Goal: Transaction & Acquisition: Purchase product/service

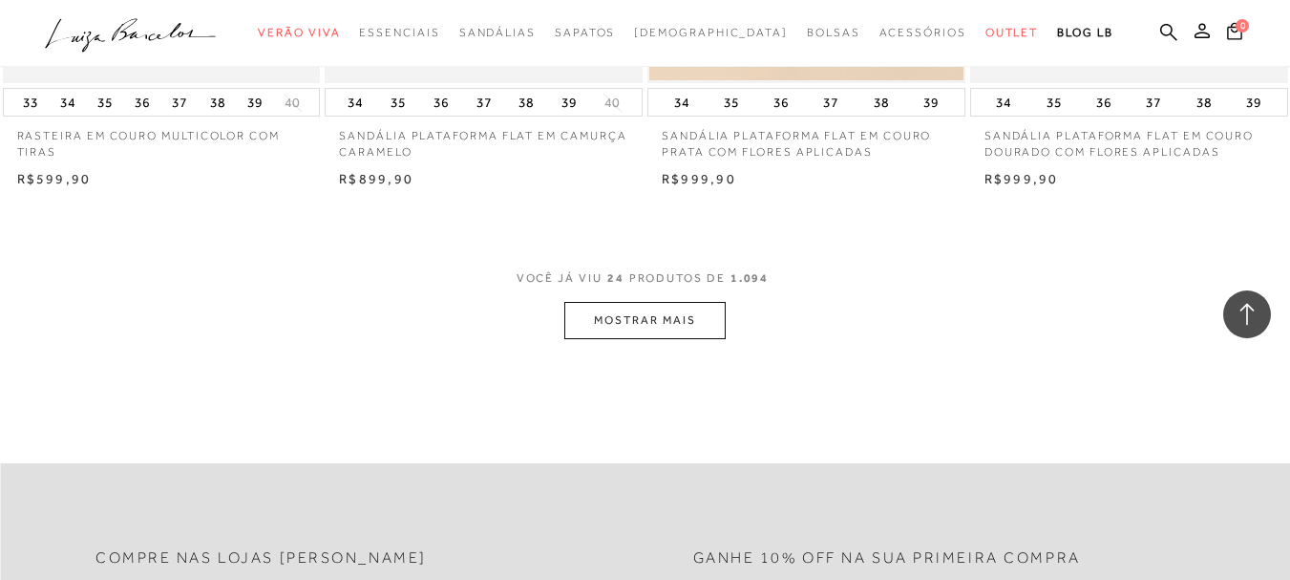
scroll to position [3533, 0]
click at [602, 321] on button "MOSTRAR MAIS" at bounding box center [644, 318] width 160 height 37
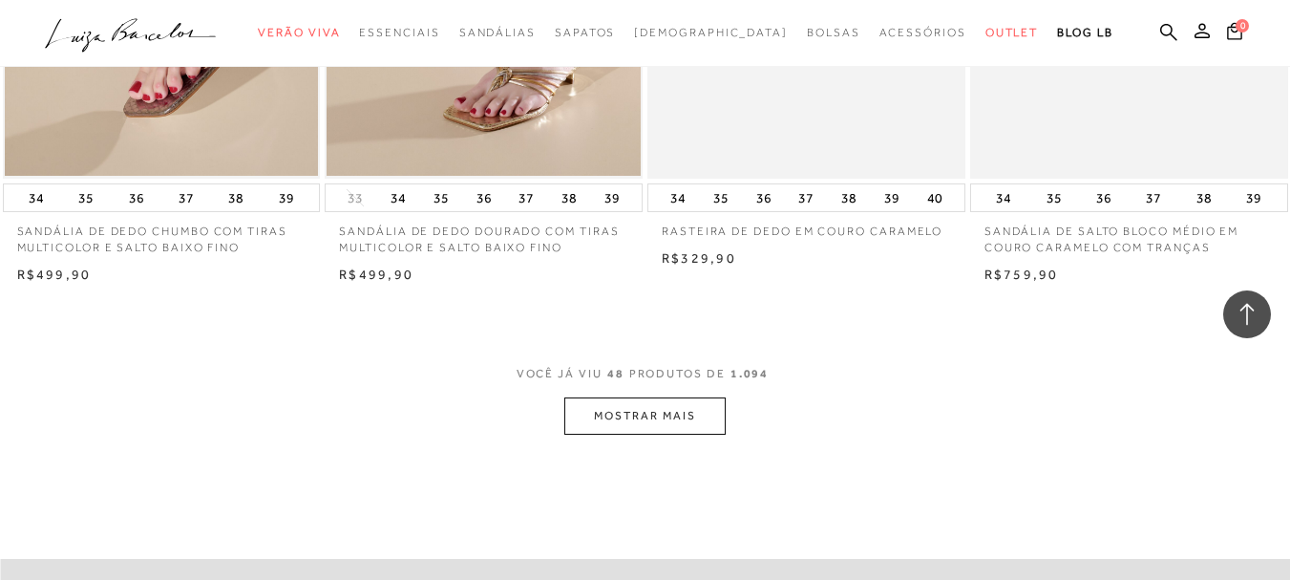
scroll to position [7161, 0]
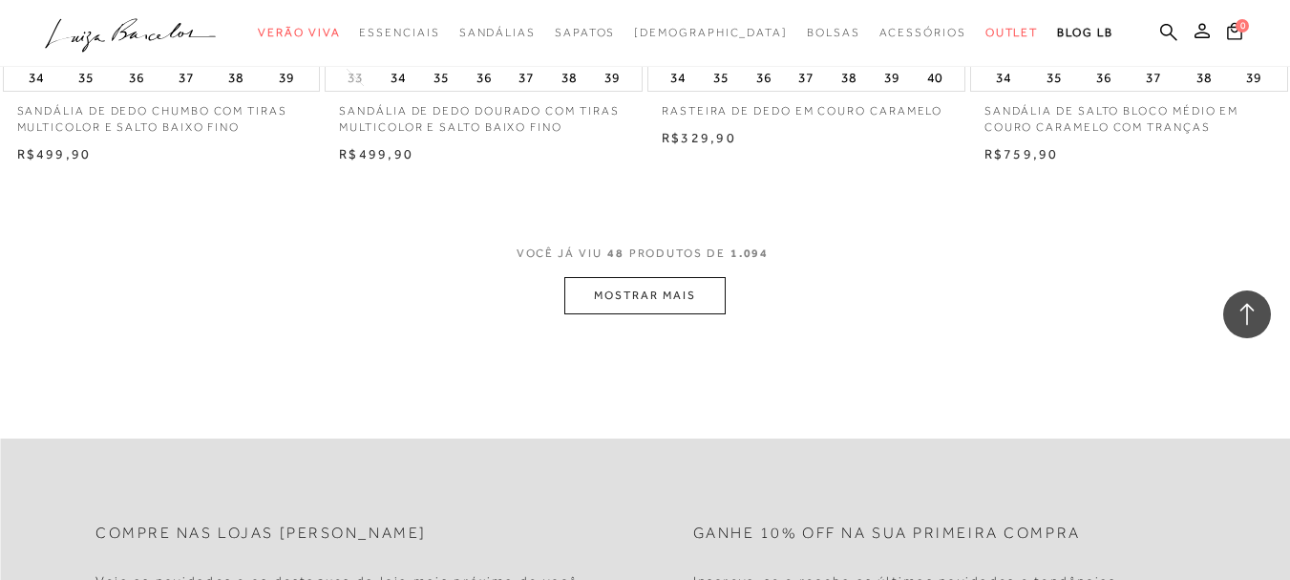
click at [654, 297] on button "MOSTRAR MAIS" at bounding box center [644, 295] width 160 height 37
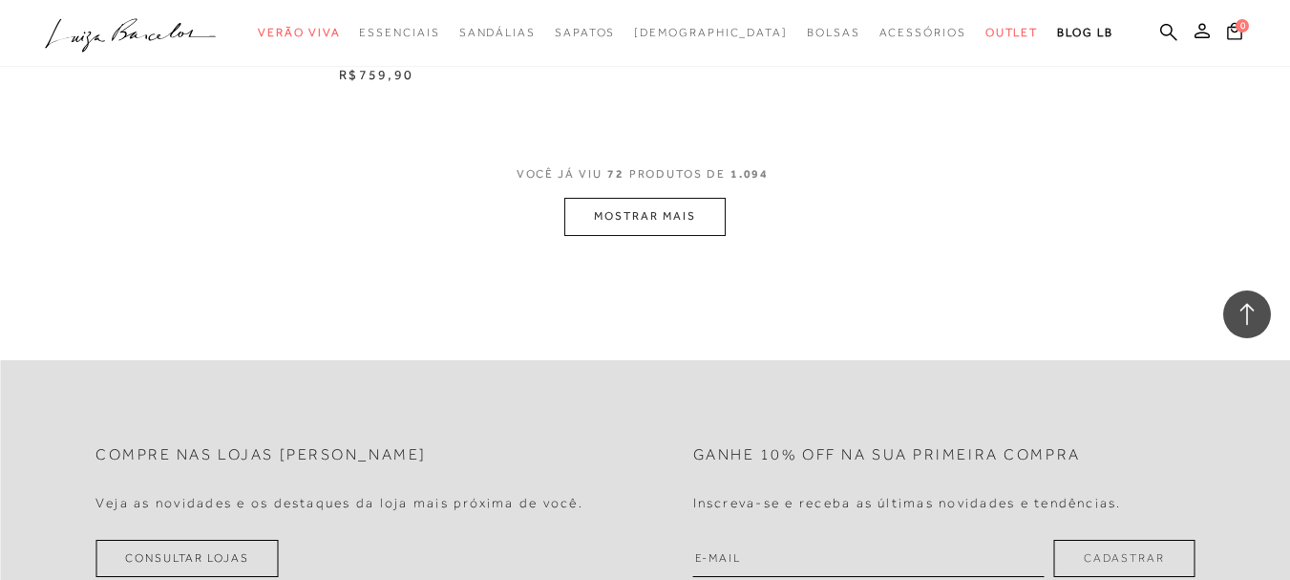
scroll to position [10885, 0]
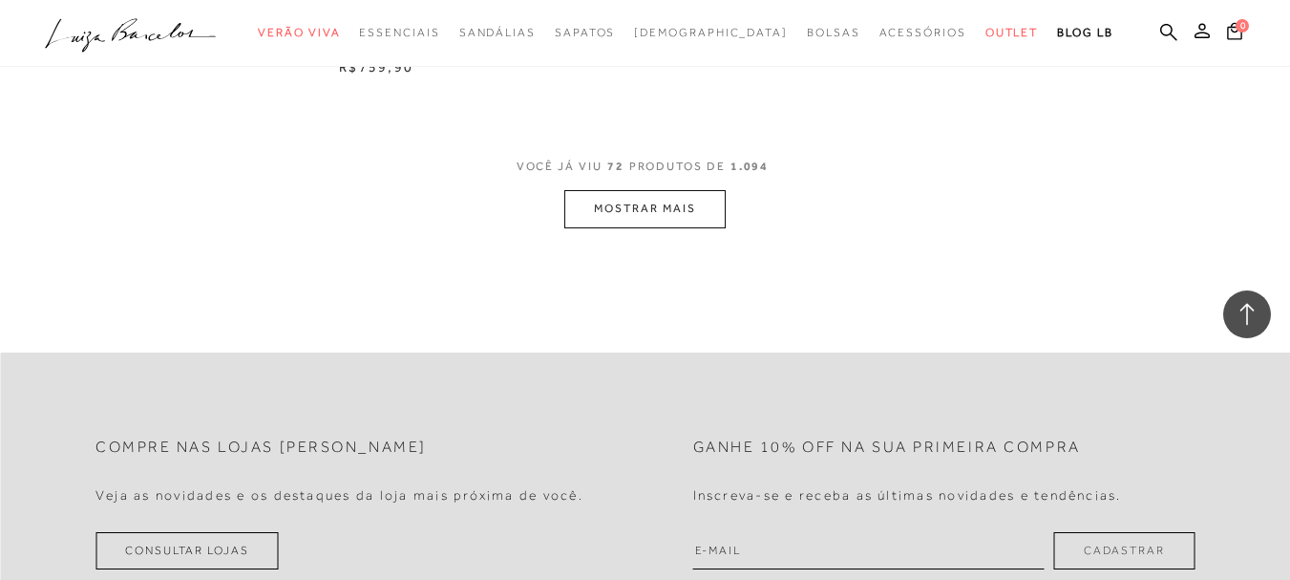
click at [624, 213] on button "MOSTRAR MAIS" at bounding box center [644, 208] width 160 height 37
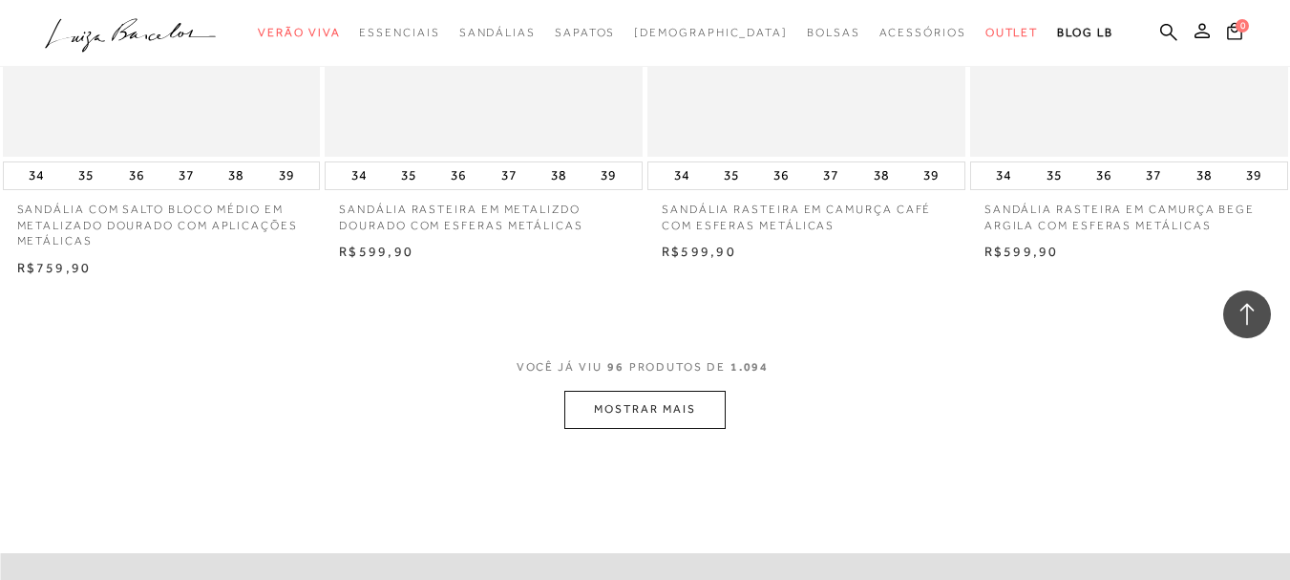
scroll to position [14418, 0]
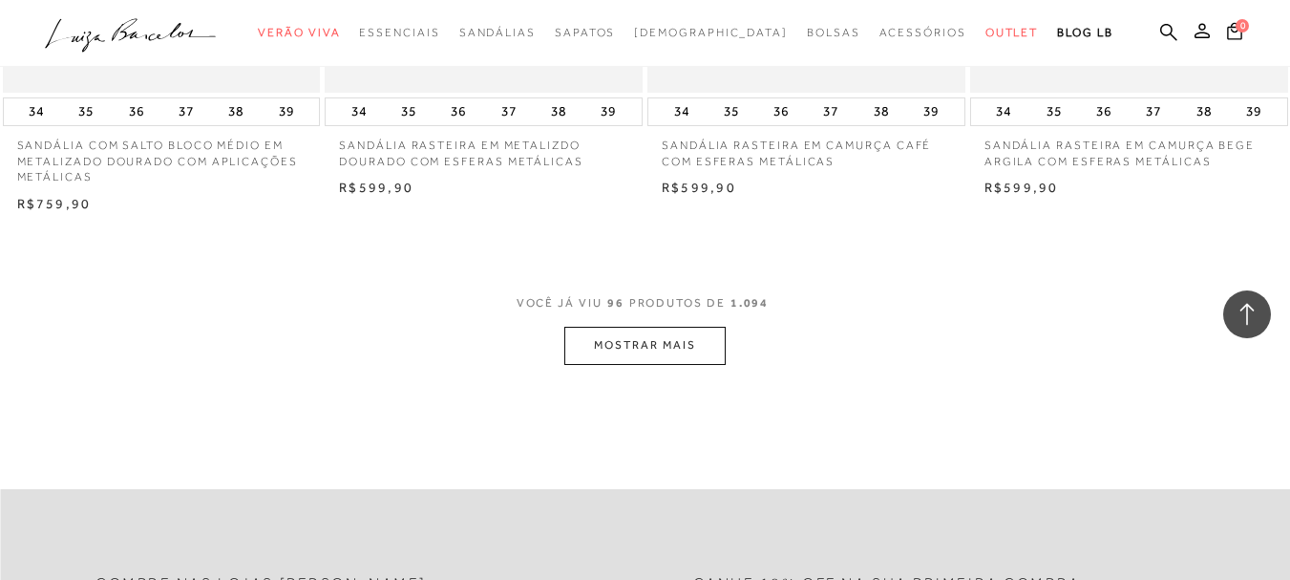
click at [633, 327] on button "MOSTRAR MAIS" at bounding box center [644, 345] width 160 height 37
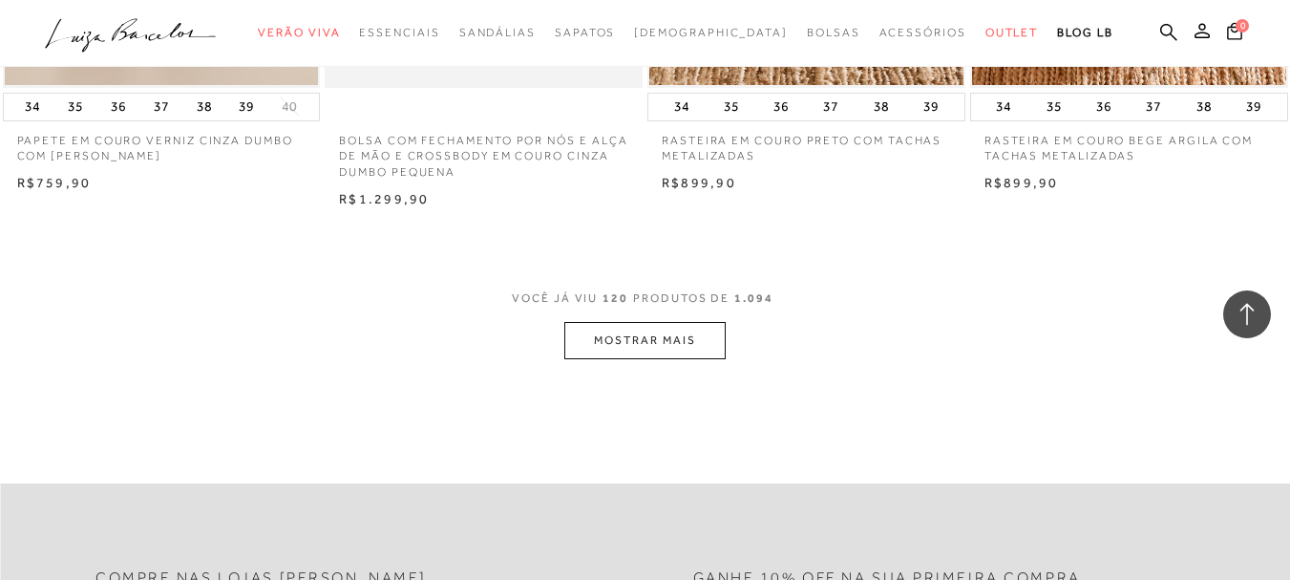
scroll to position [18142, 0]
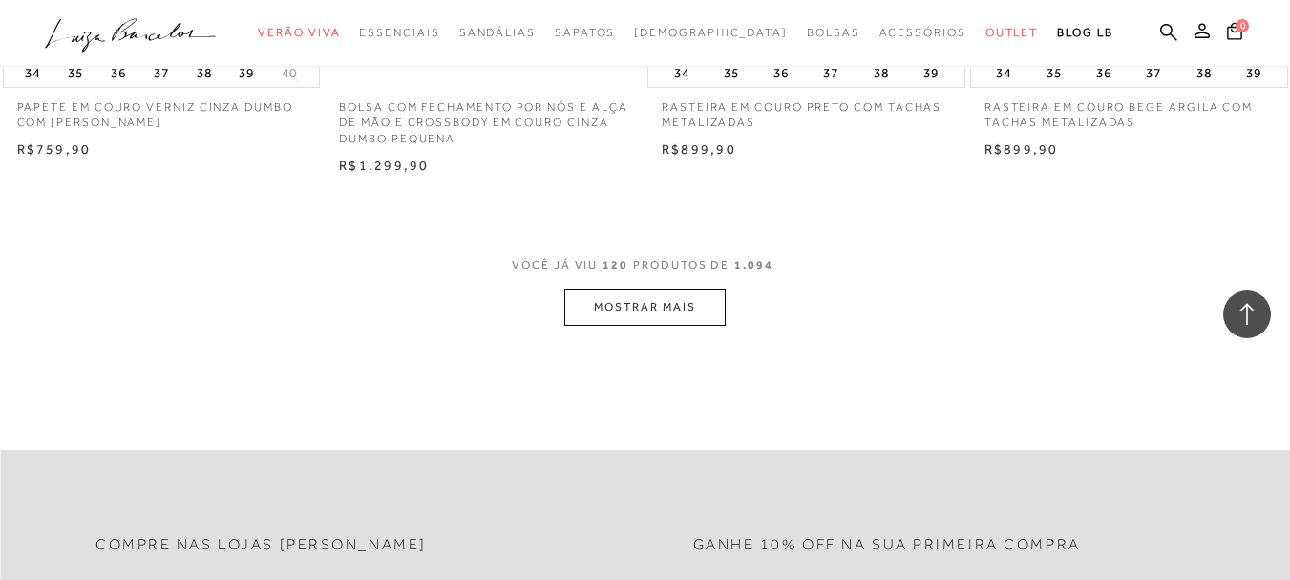
click at [661, 288] on button "MOSTRAR MAIS" at bounding box center [644, 306] width 160 height 37
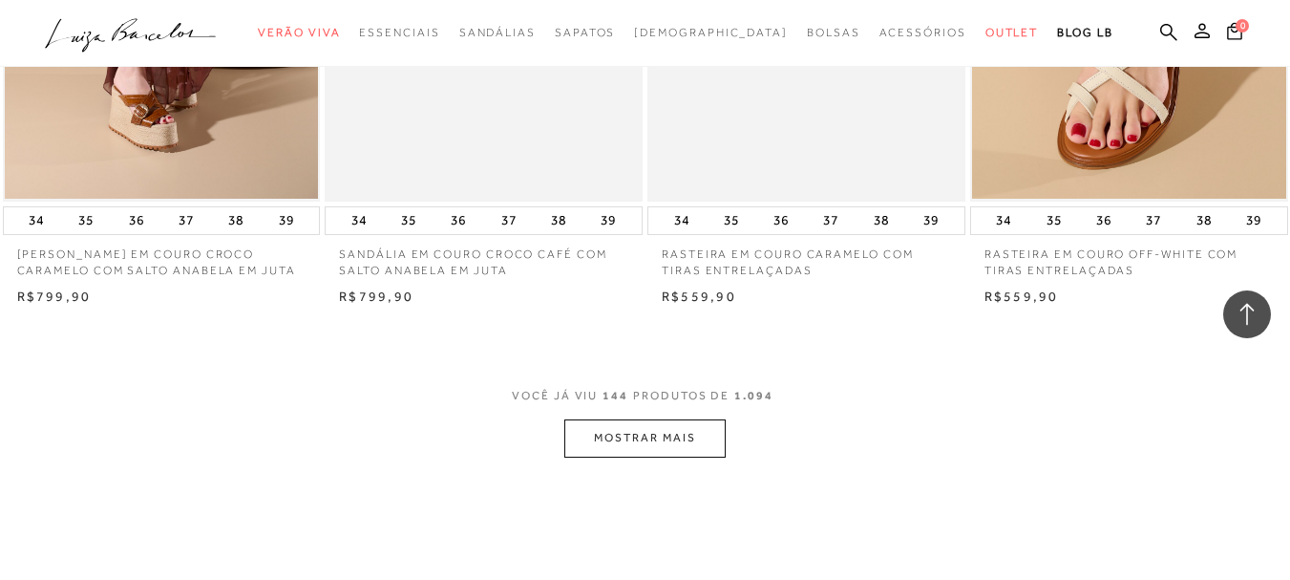
scroll to position [21675, 0]
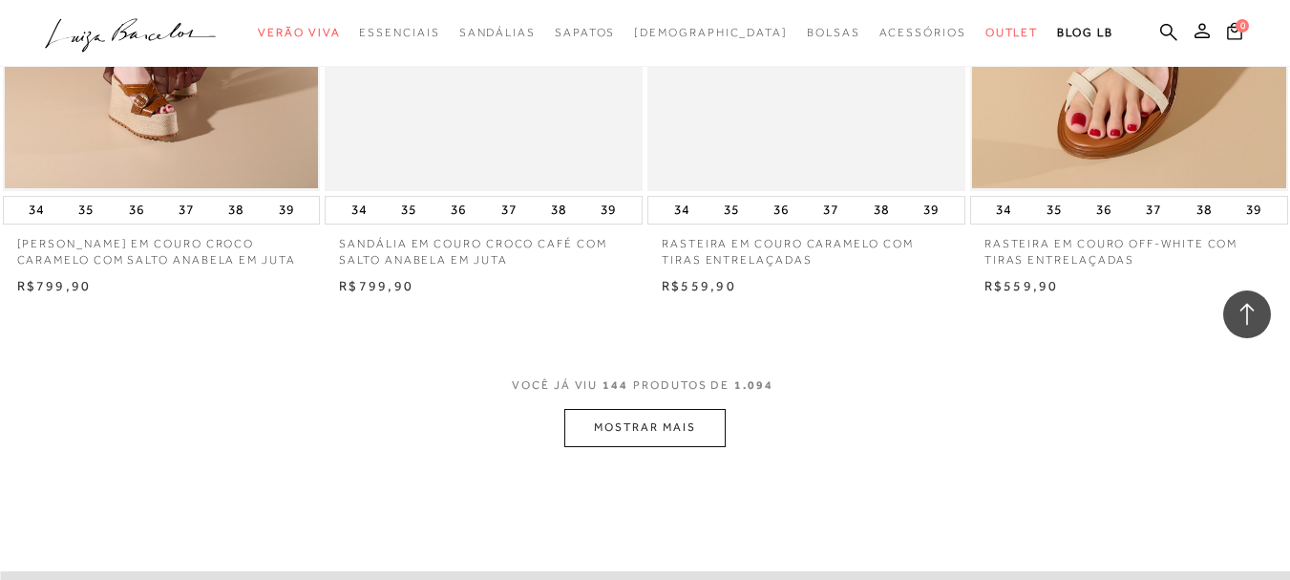
click at [624, 409] on button "MOSTRAR MAIS" at bounding box center [644, 427] width 160 height 37
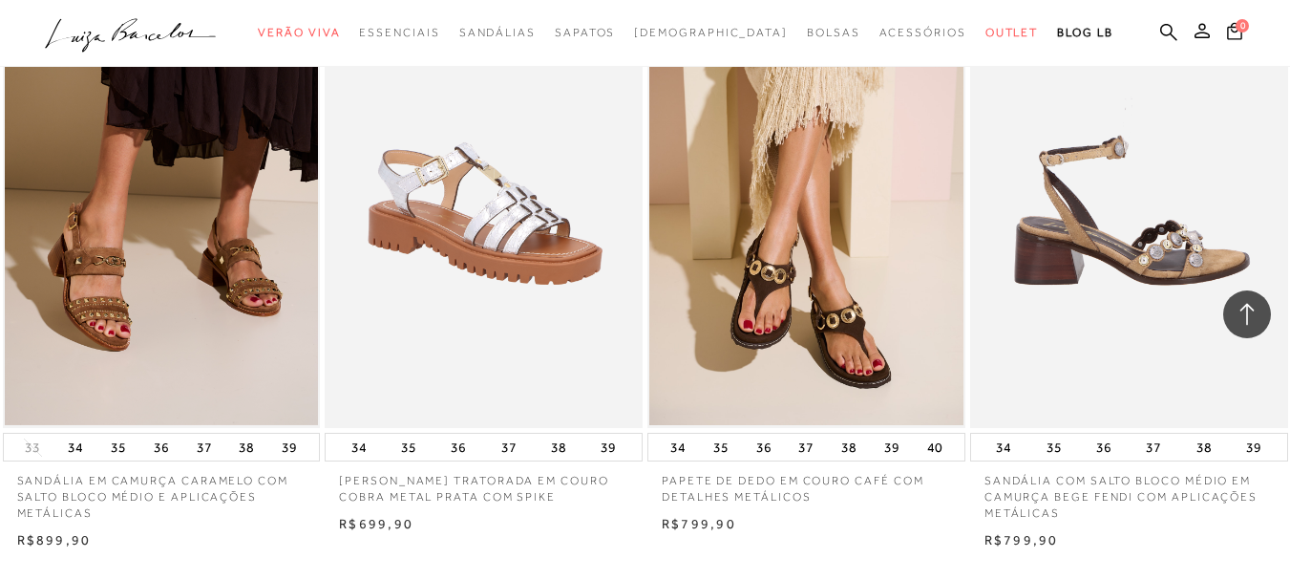
scroll to position [25207, 0]
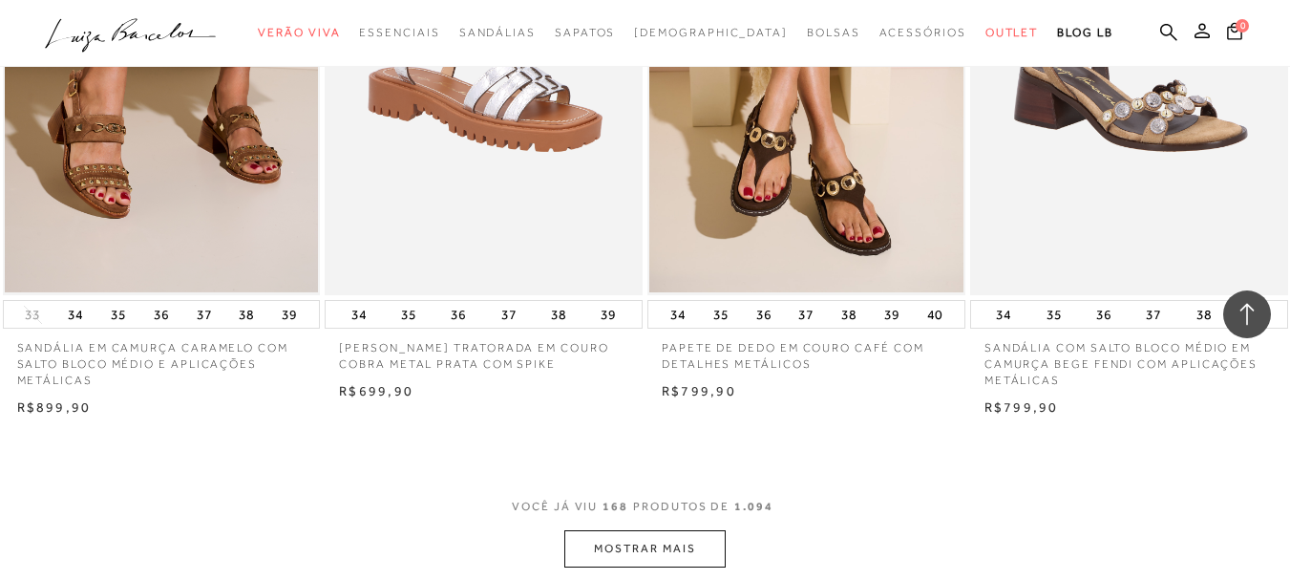
click at [673, 530] on button "MOSTRAR MAIS" at bounding box center [644, 548] width 160 height 37
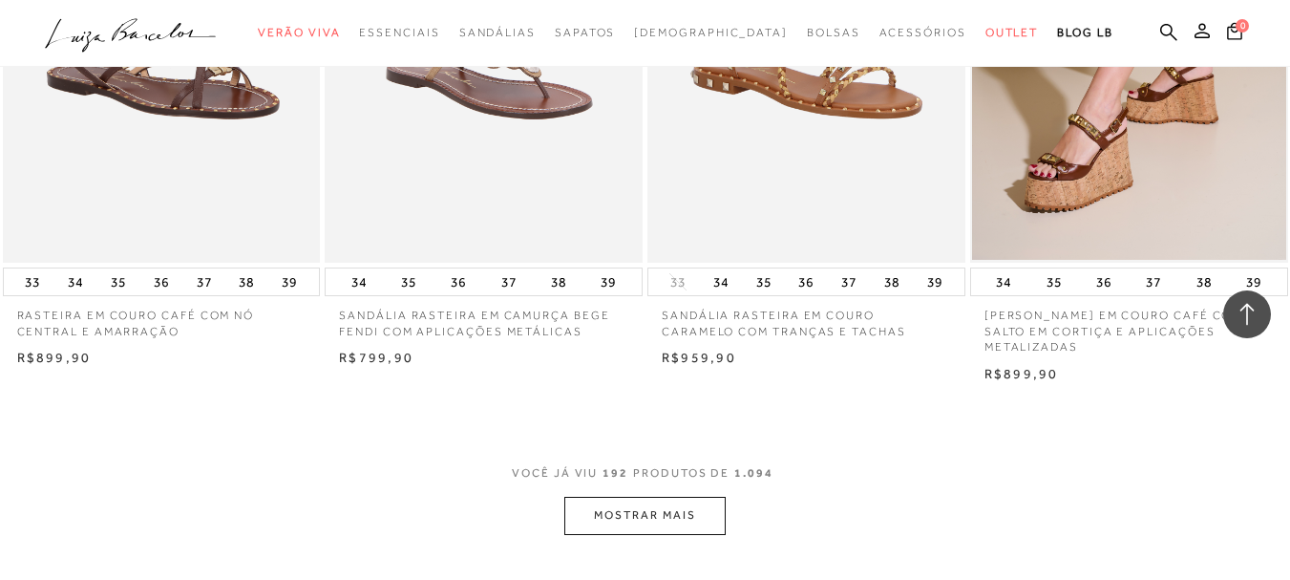
scroll to position [29027, 0]
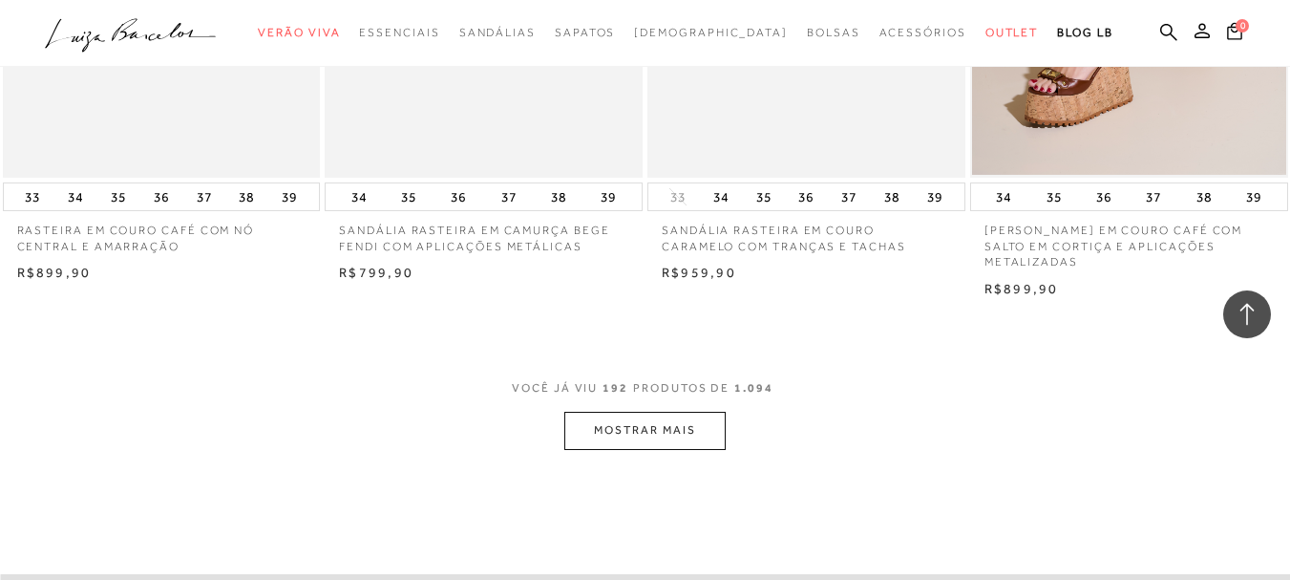
click at [604, 412] on button "MOSTRAR MAIS" at bounding box center [644, 430] width 160 height 37
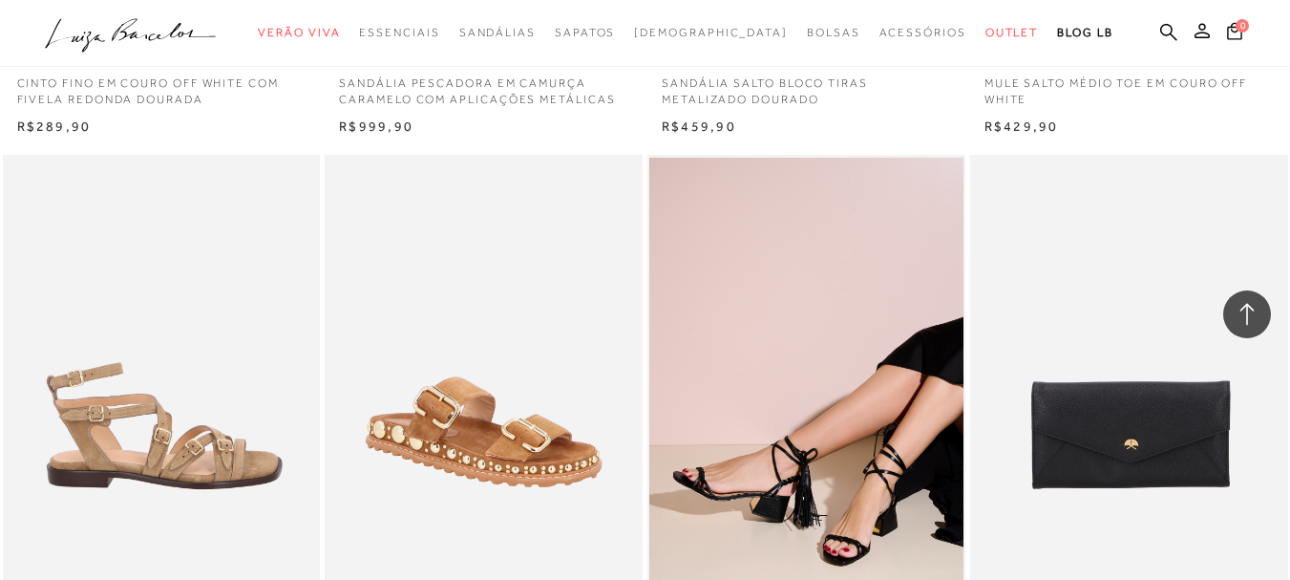
scroll to position [29695, 0]
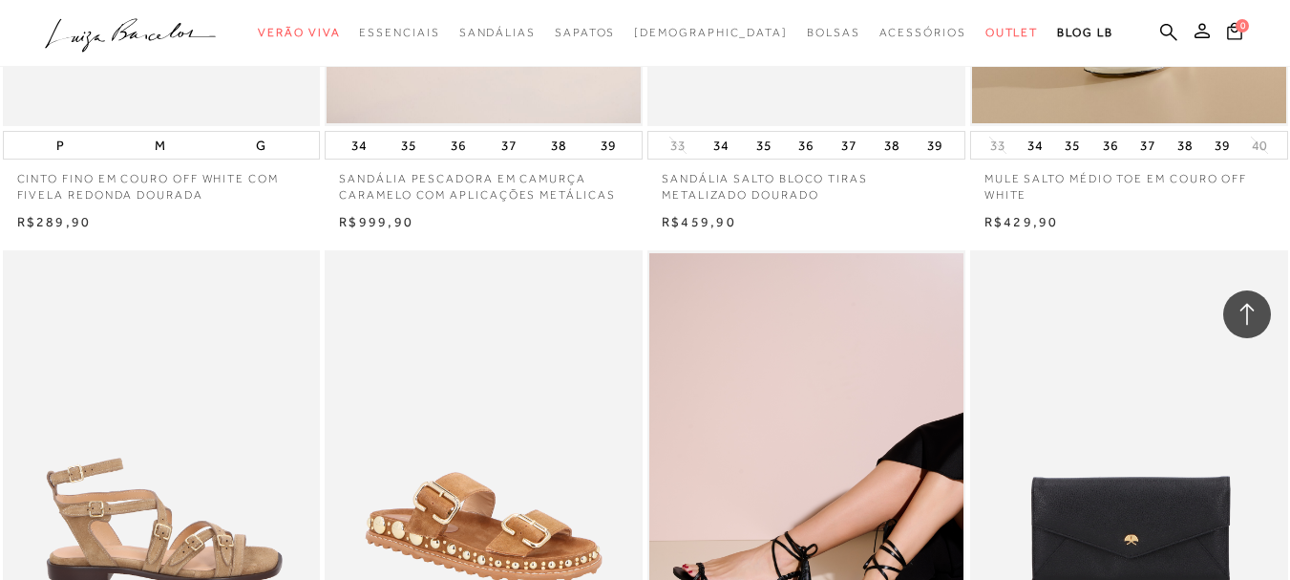
click at [165, 383] on img at bounding box center [163, 488] width 316 height 476
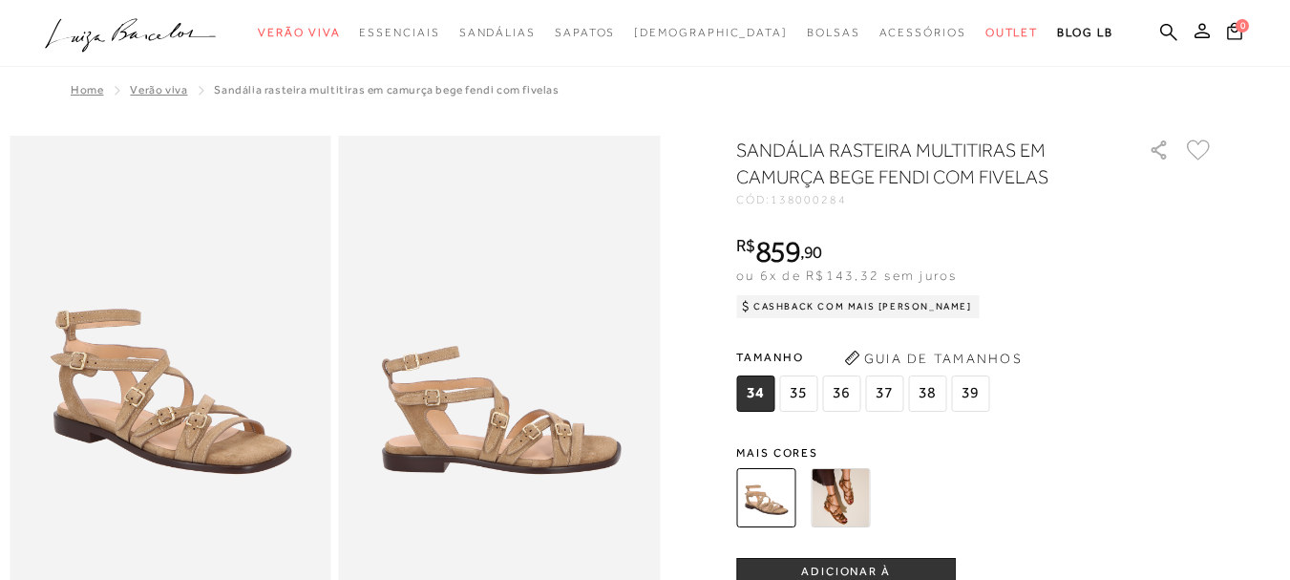
click at [857, 499] on img at bounding box center [840, 497] width 59 height 59
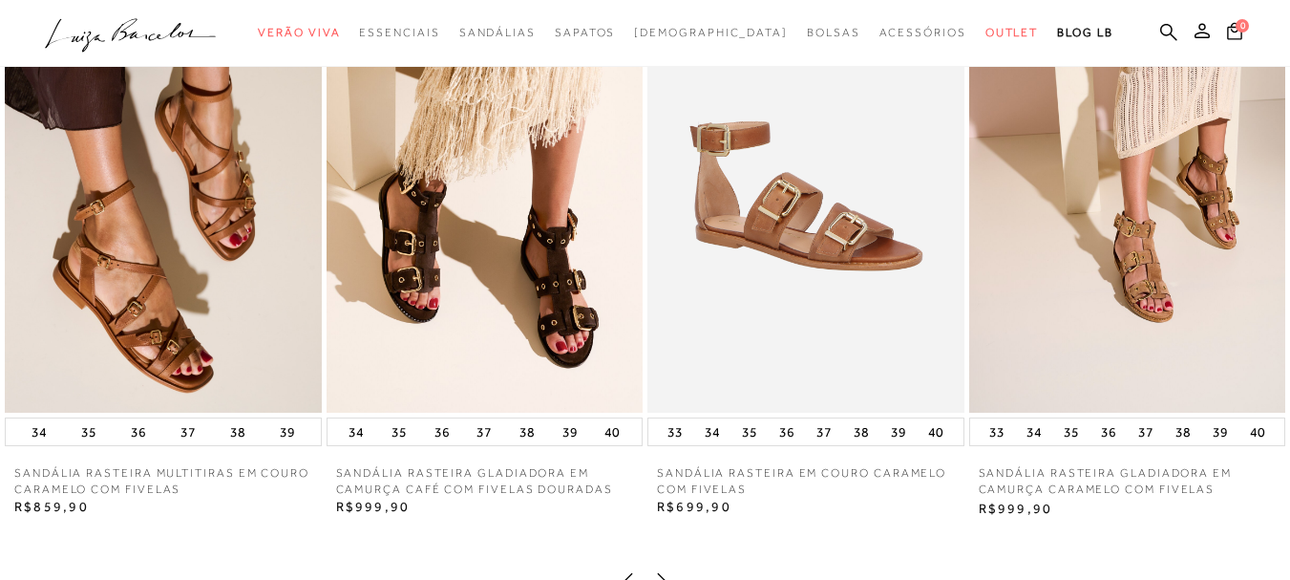
scroll to position [2483, 0]
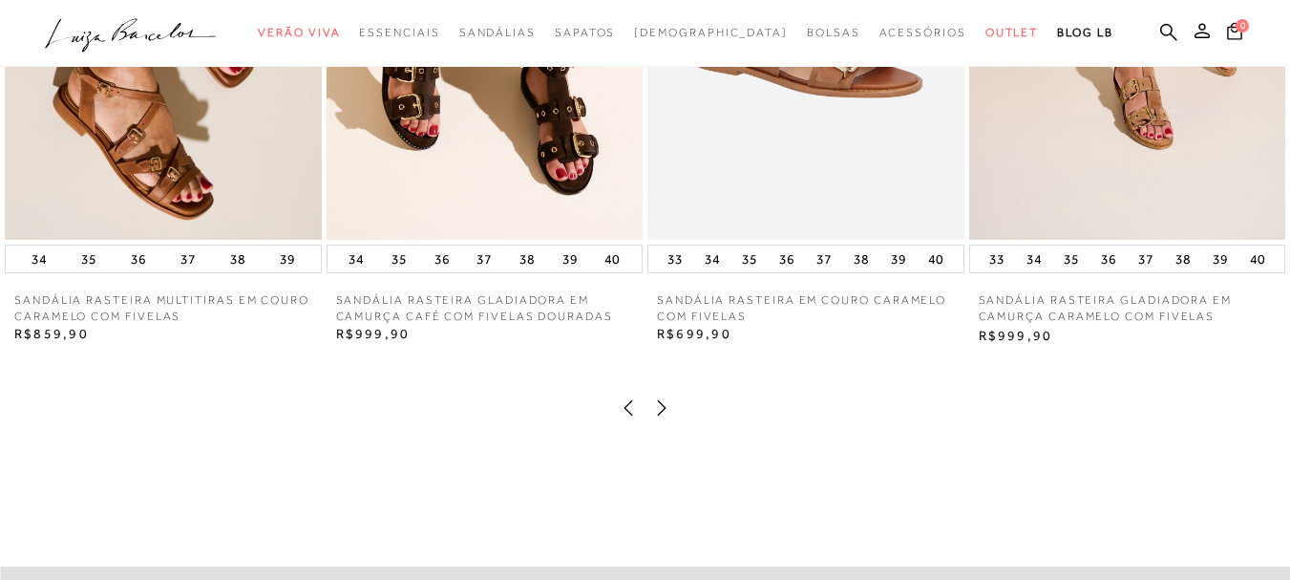
click at [663, 417] on icon at bounding box center [661, 407] width 19 height 19
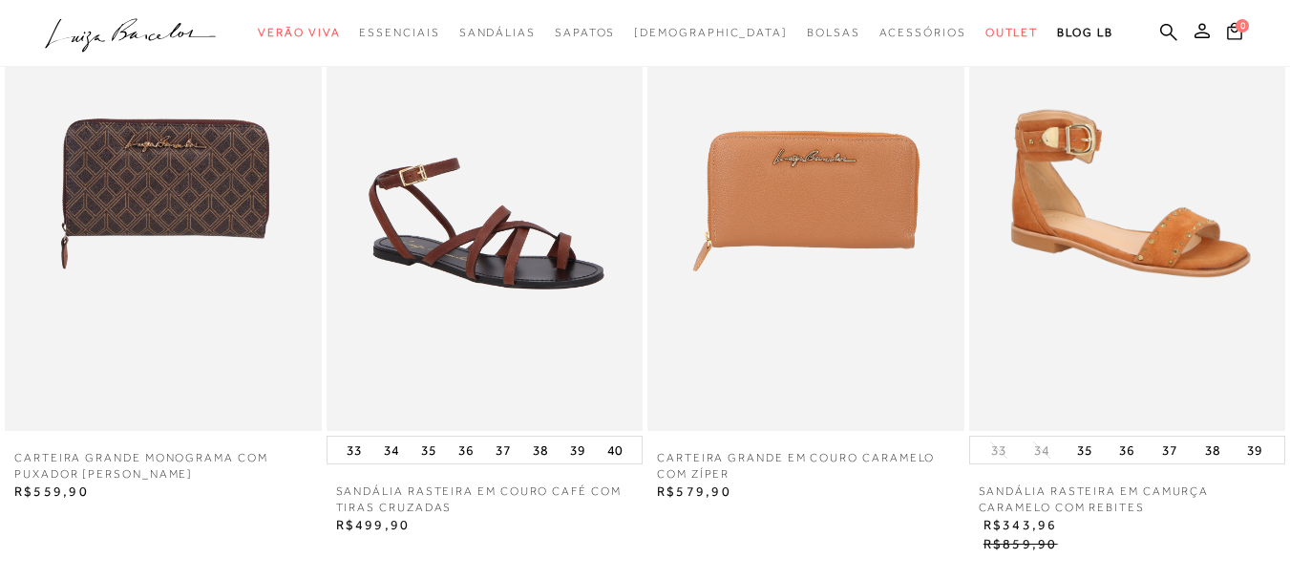
scroll to position [2387, 0]
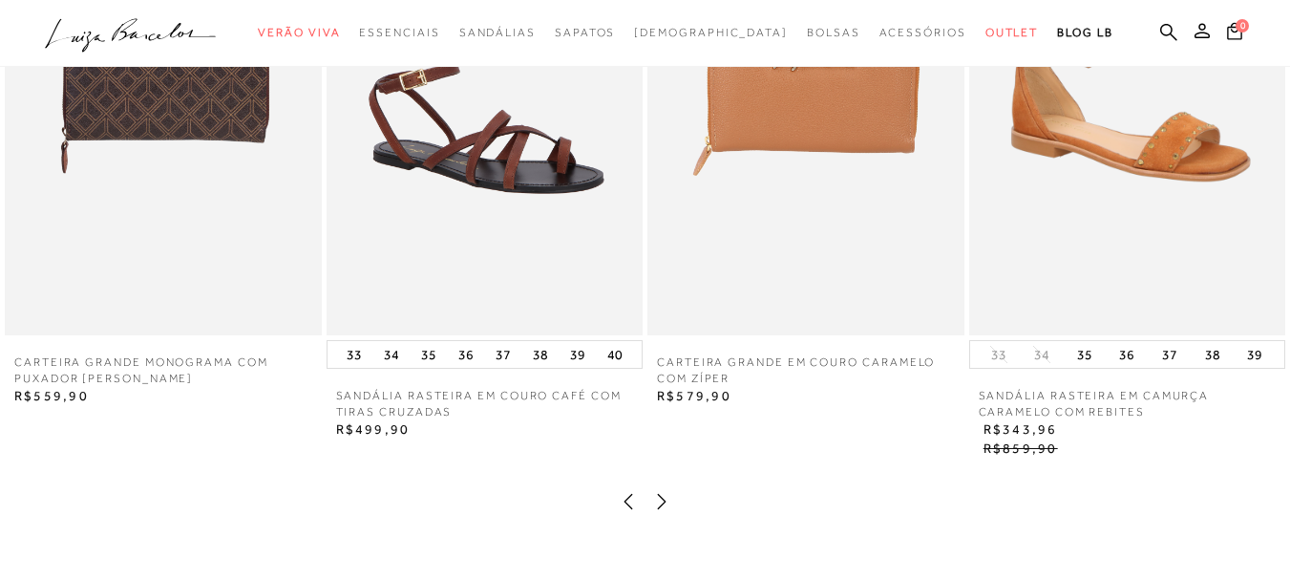
click at [664, 509] on icon at bounding box center [662, 501] width 9 height 15
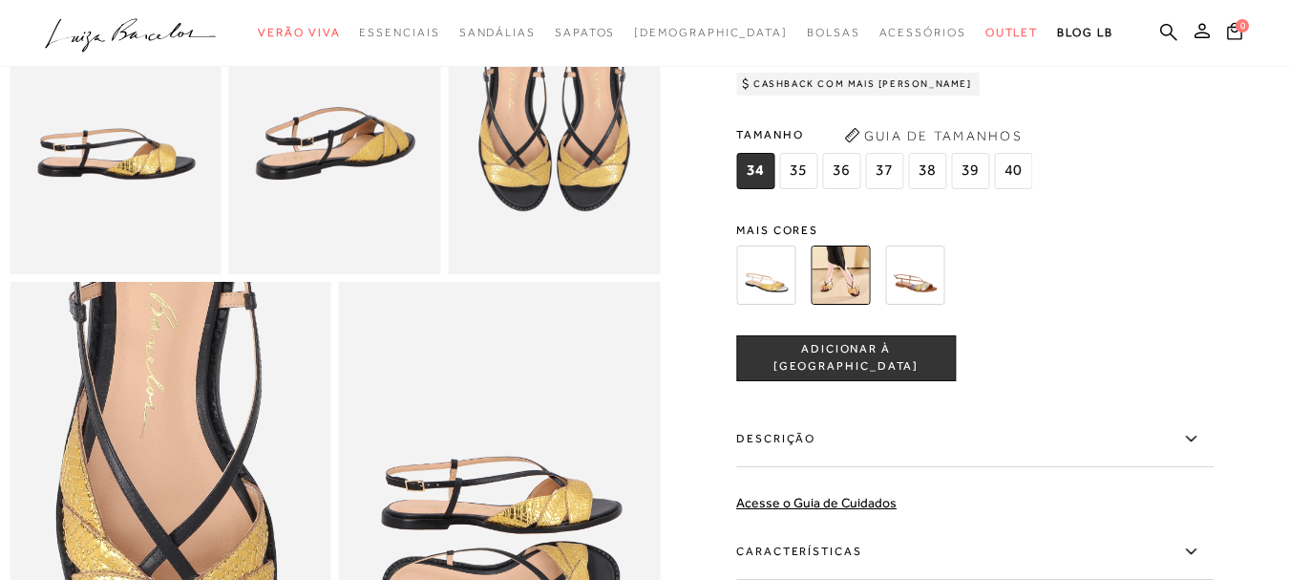
scroll to position [382, 0]
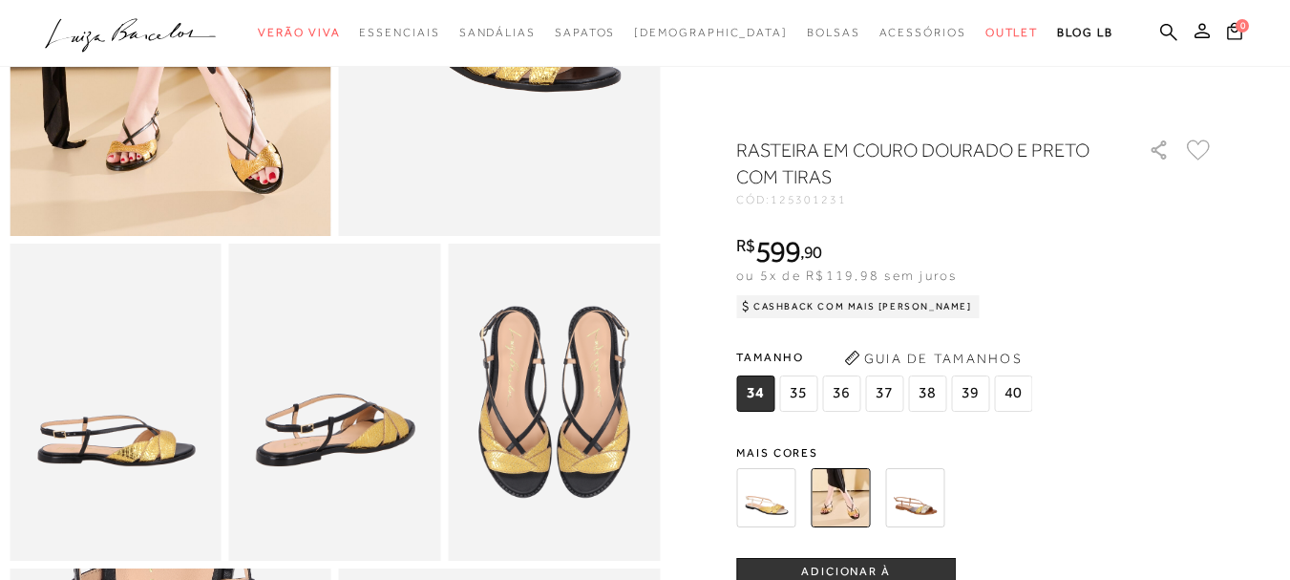
click at [813, 398] on span "35" at bounding box center [798, 393] width 38 height 36
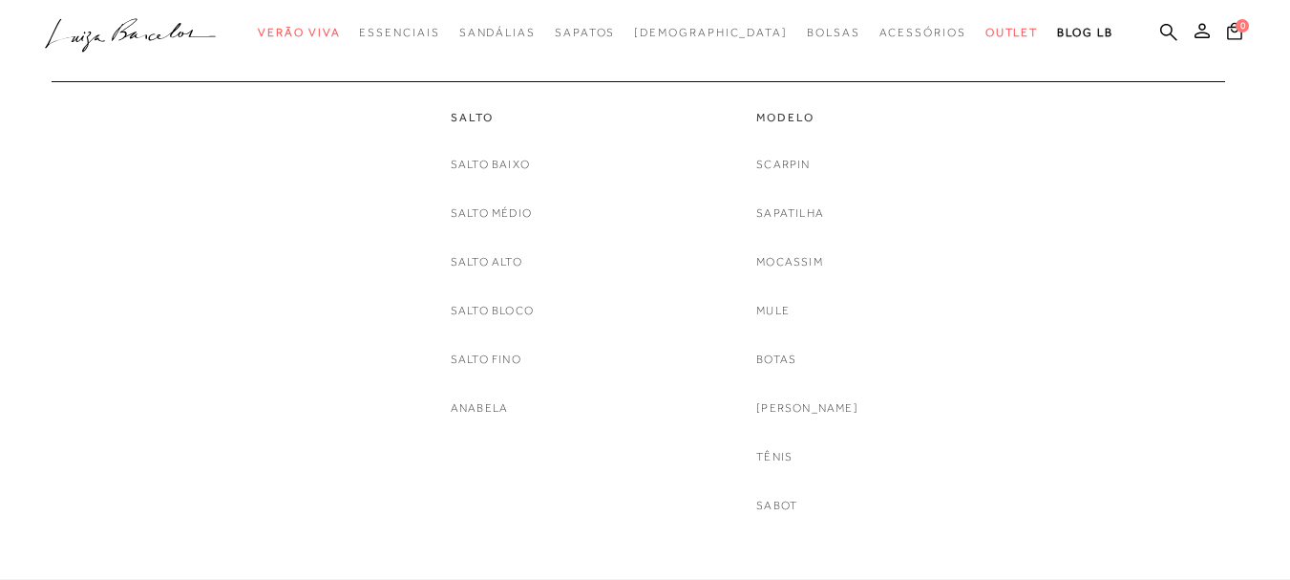
scroll to position [95, 0]
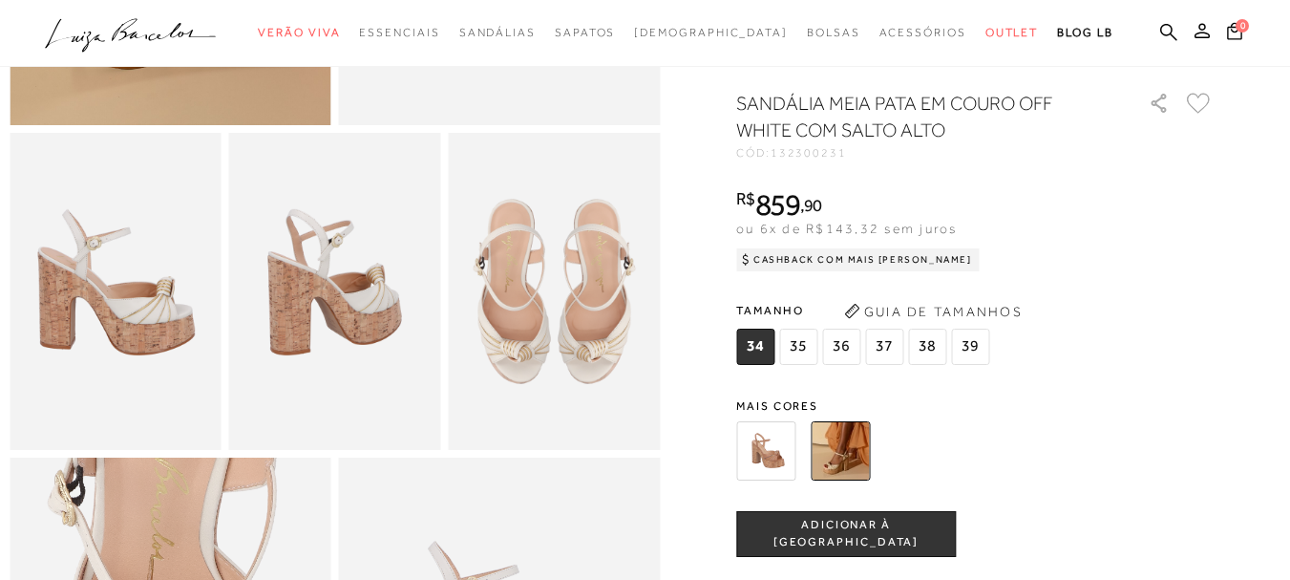
scroll to position [382, 0]
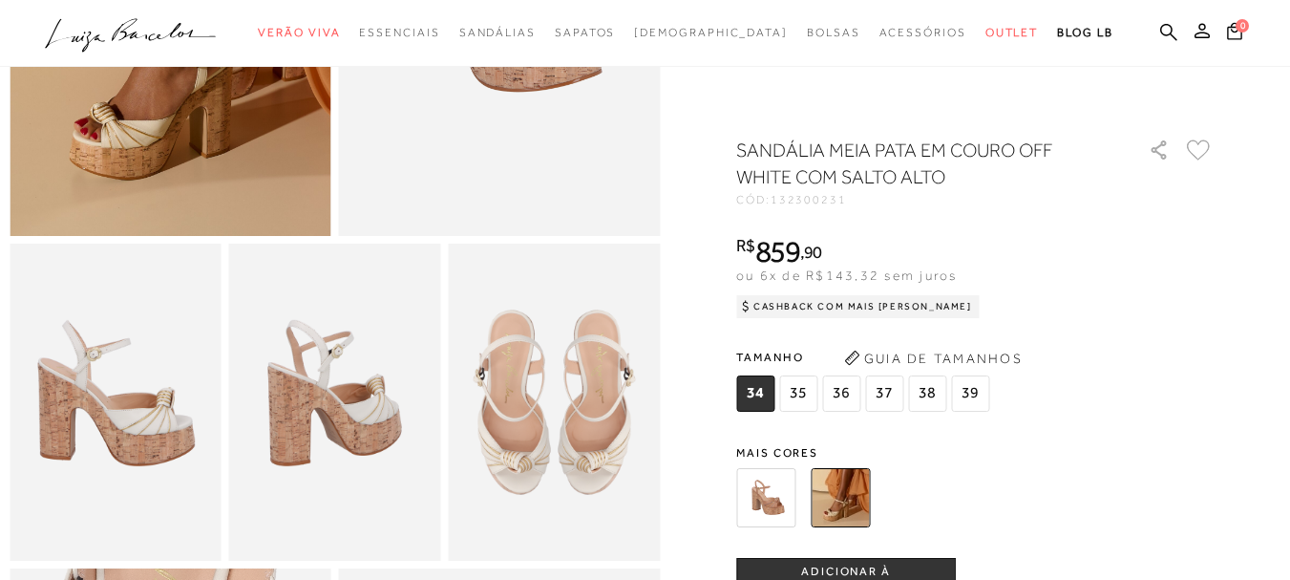
click at [856, 508] on img at bounding box center [840, 497] width 59 height 59
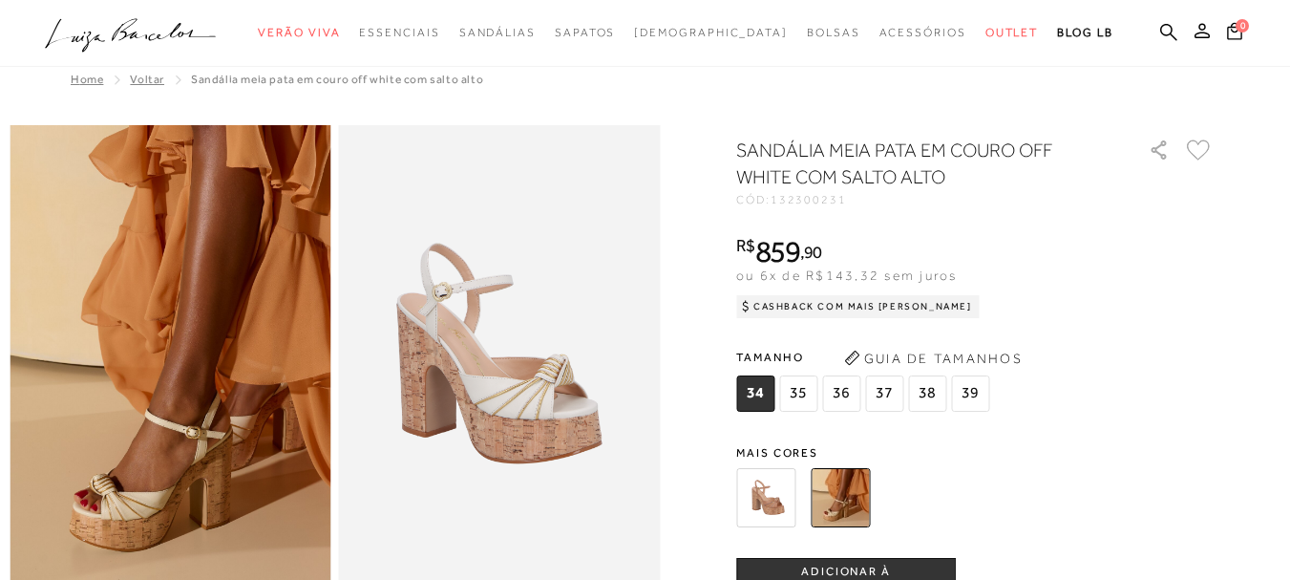
scroll to position [0, 0]
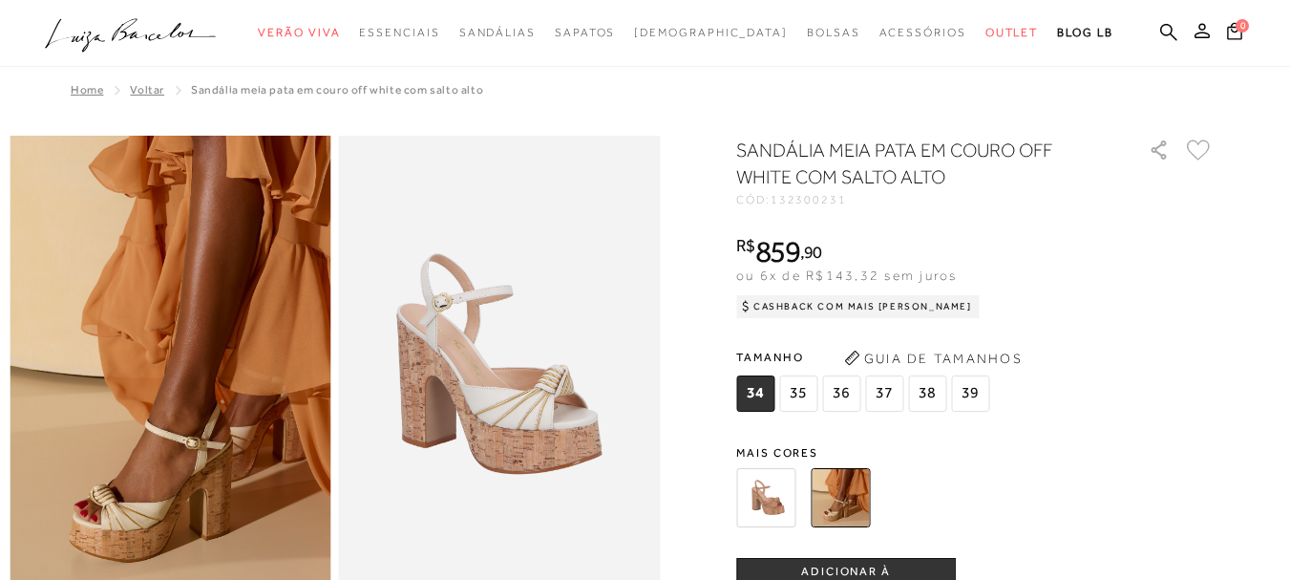
click at [232, 371] on img at bounding box center [171, 377] width 322 height 482
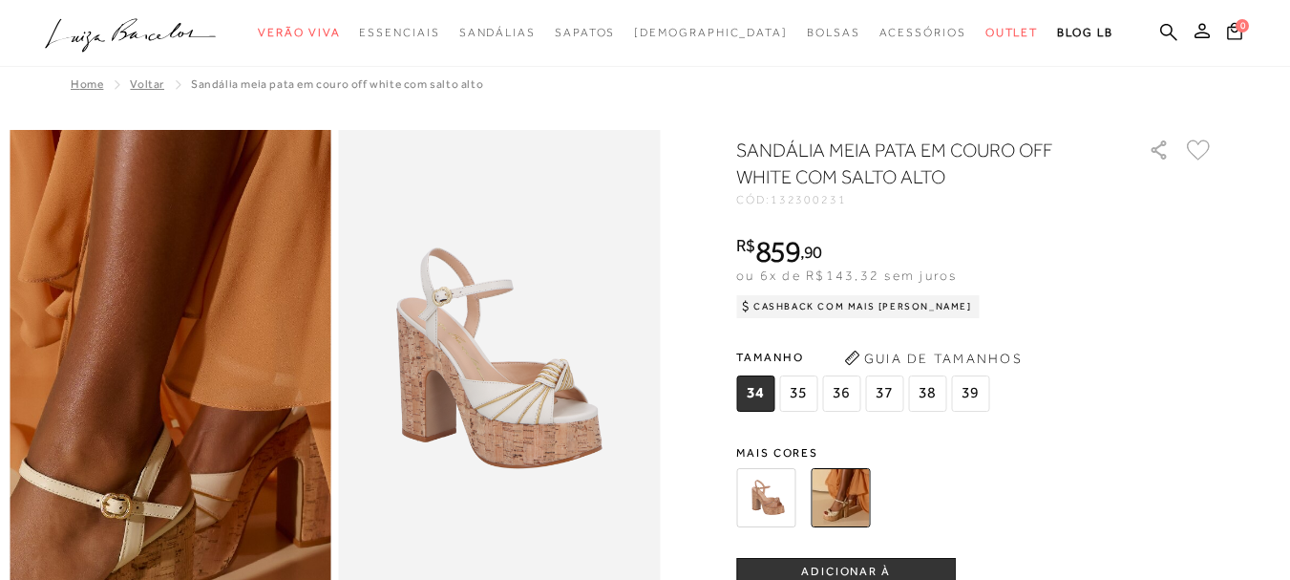
scroll to position [191, 0]
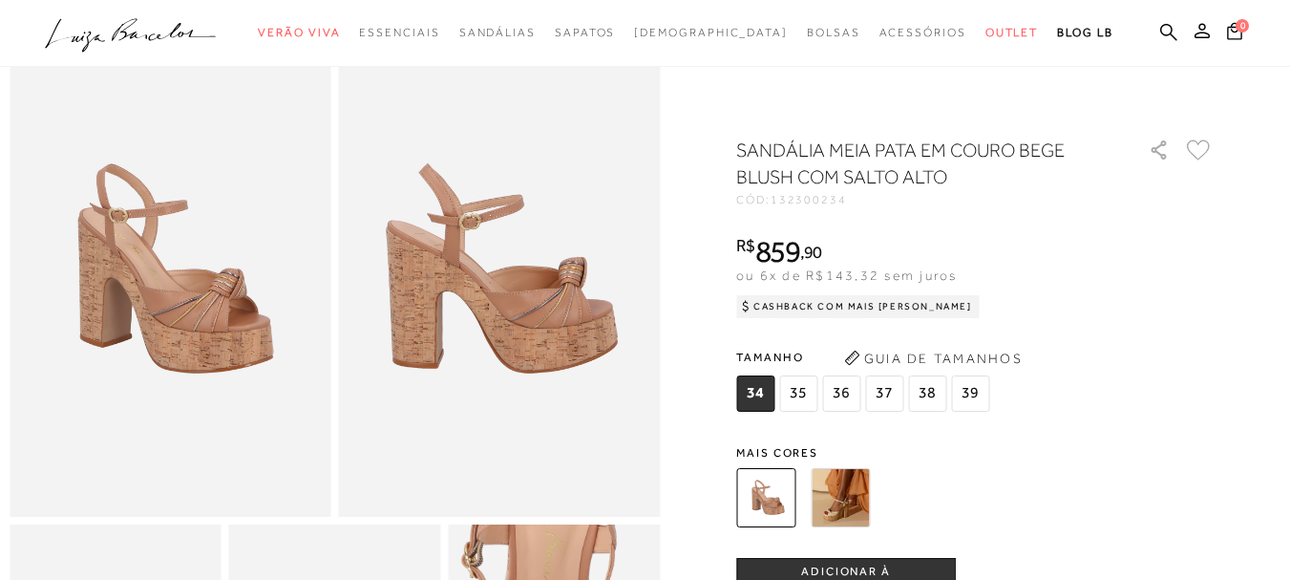
scroll to position [95, 0]
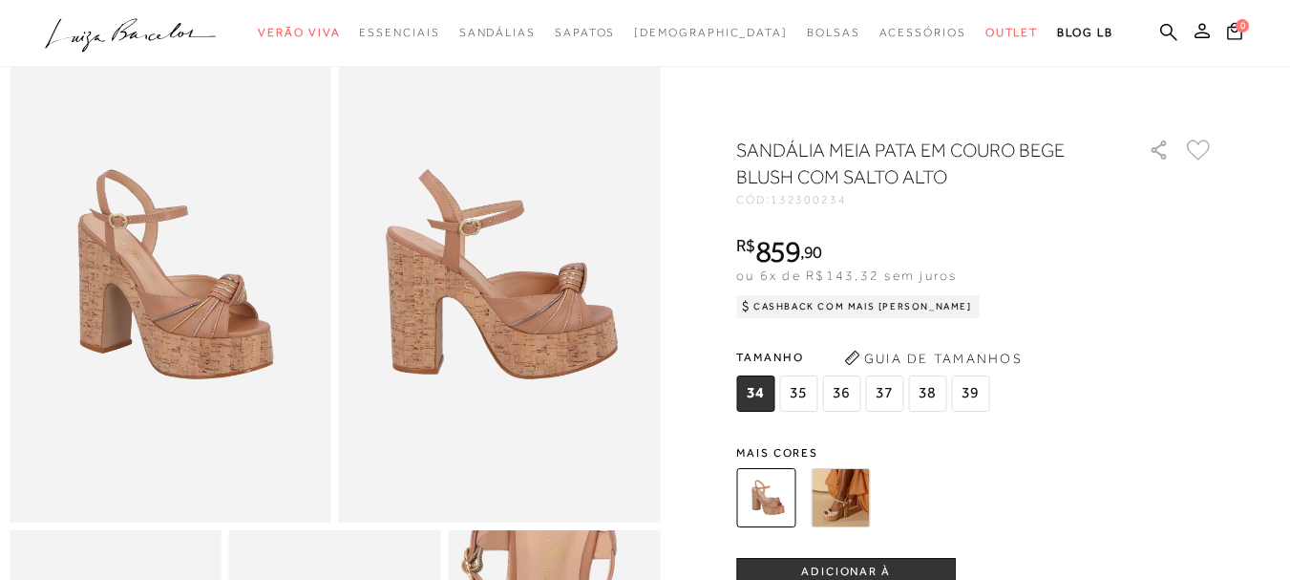
click at [846, 394] on span "36" at bounding box center [841, 393] width 38 height 36
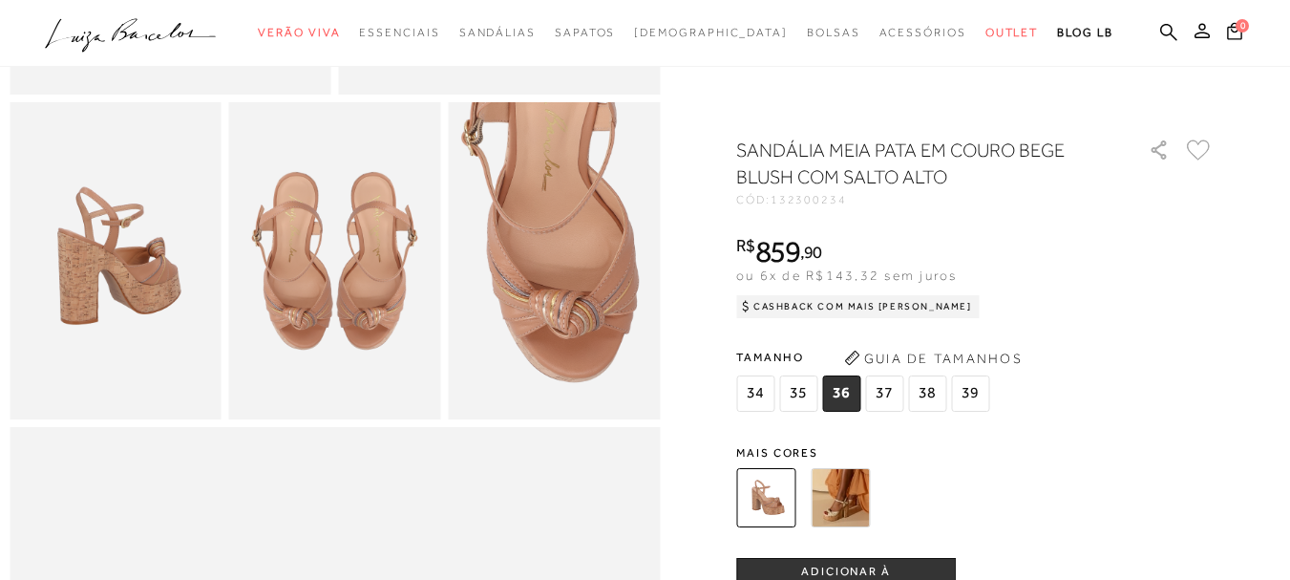
scroll to position [477, 0]
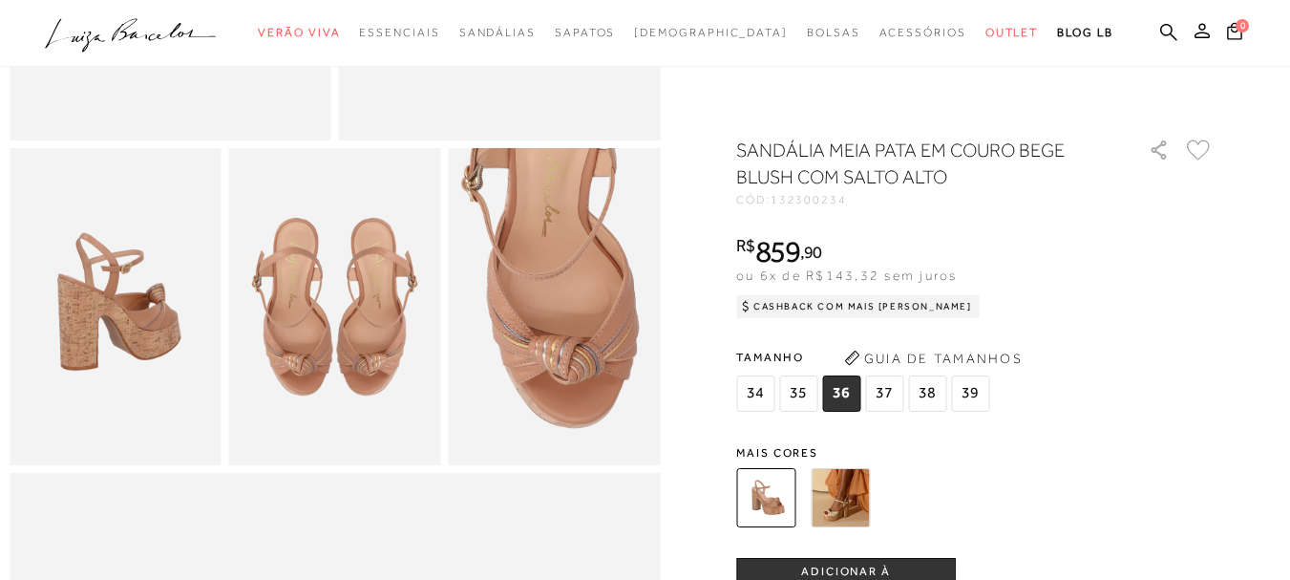
click at [326, 356] on img at bounding box center [335, 307] width 212 height 318
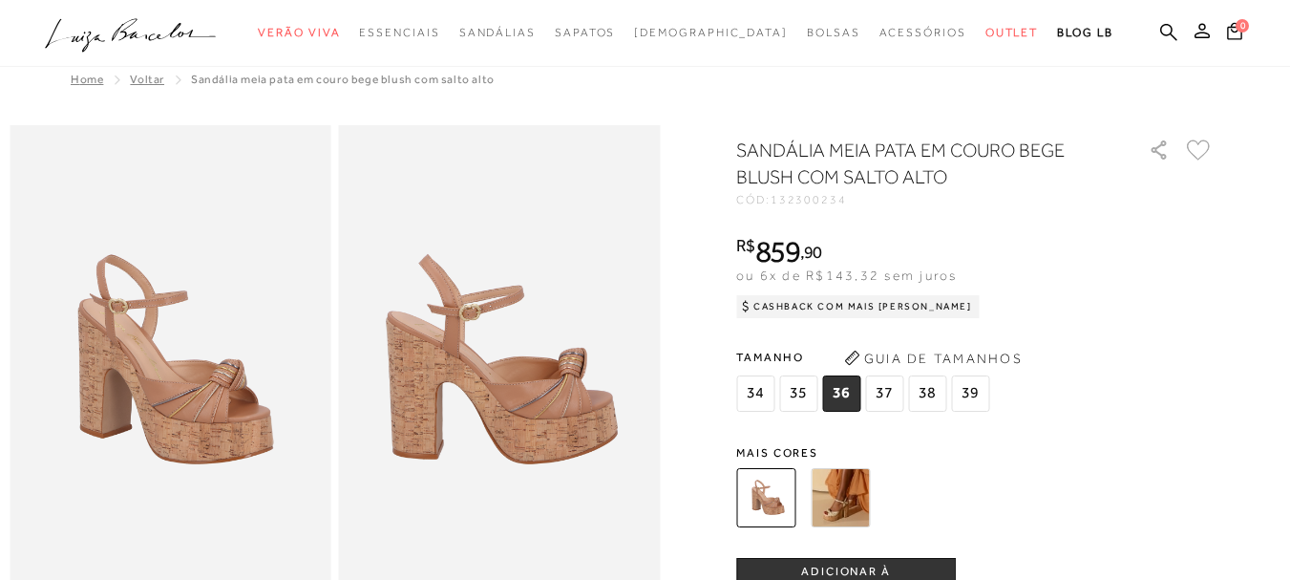
scroll to position [0, 0]
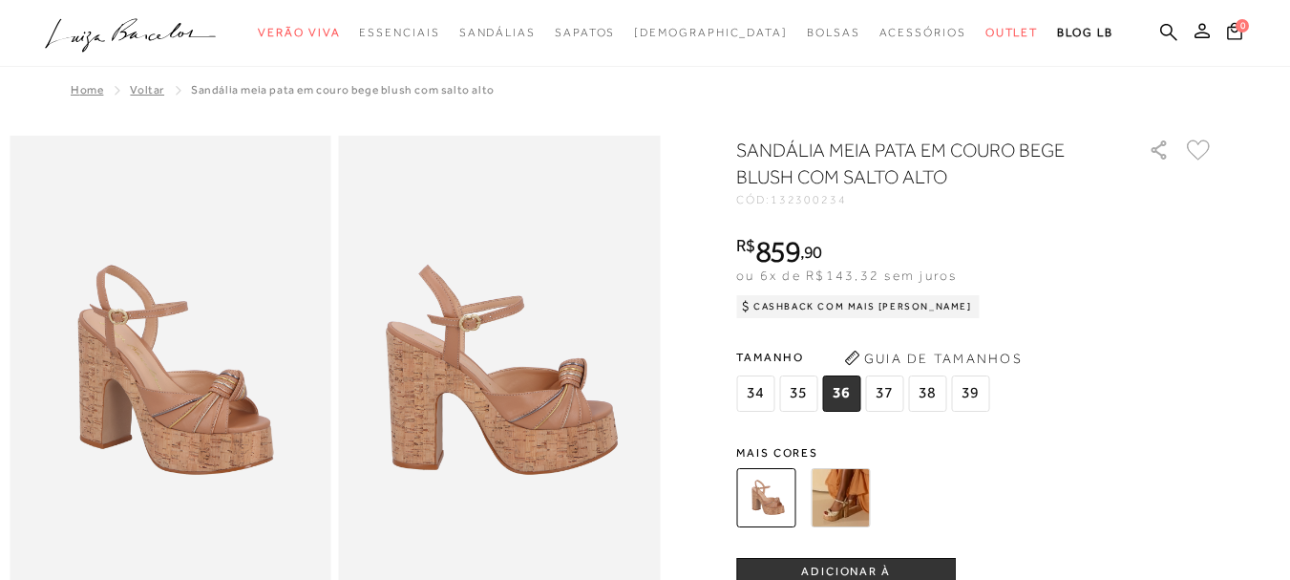
click at [168, 364] on img at bounding box center [171, 377] width 322 height 482
